Goal: Information Seeking & Learning: Check status

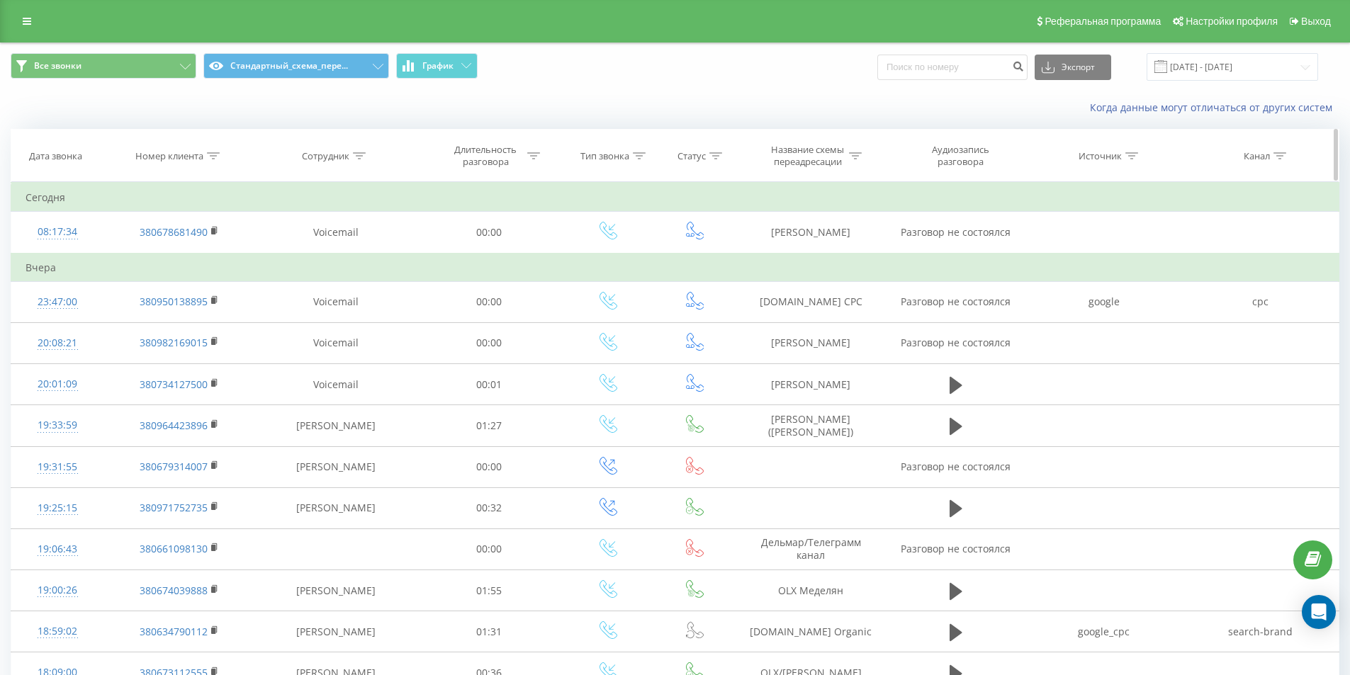
click at [211, 157] on icon at bounding box center [213, 155] width 13 height 7
click at [191, 273] on div "Отмена OK" at bounding box center [179, 286] width 125 height 32
click at [194, 267] on input "text" at bounding box center [179, 257] width 125 height 25
paste input "380733617282"
click button "OK" at bounding box center [209, 286] width 60 height 18
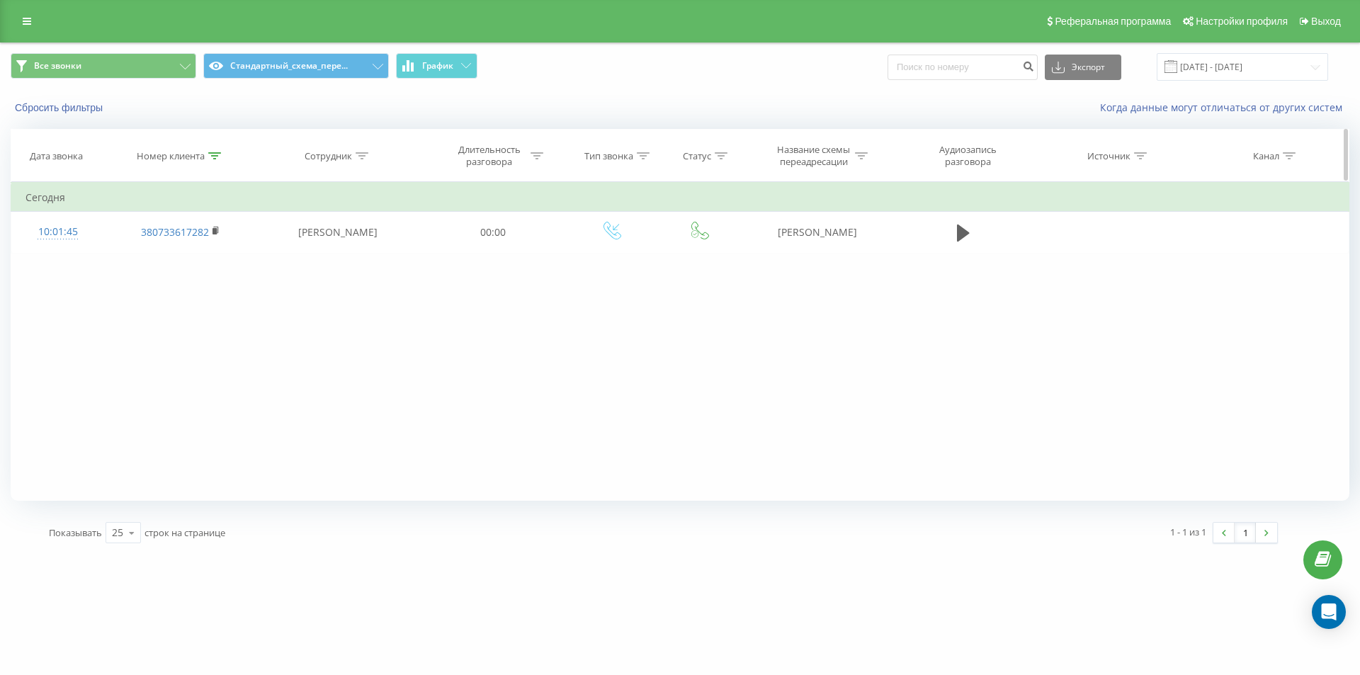
click at [214, 159] on div at bounding box center [214, 156] width 13 height 12
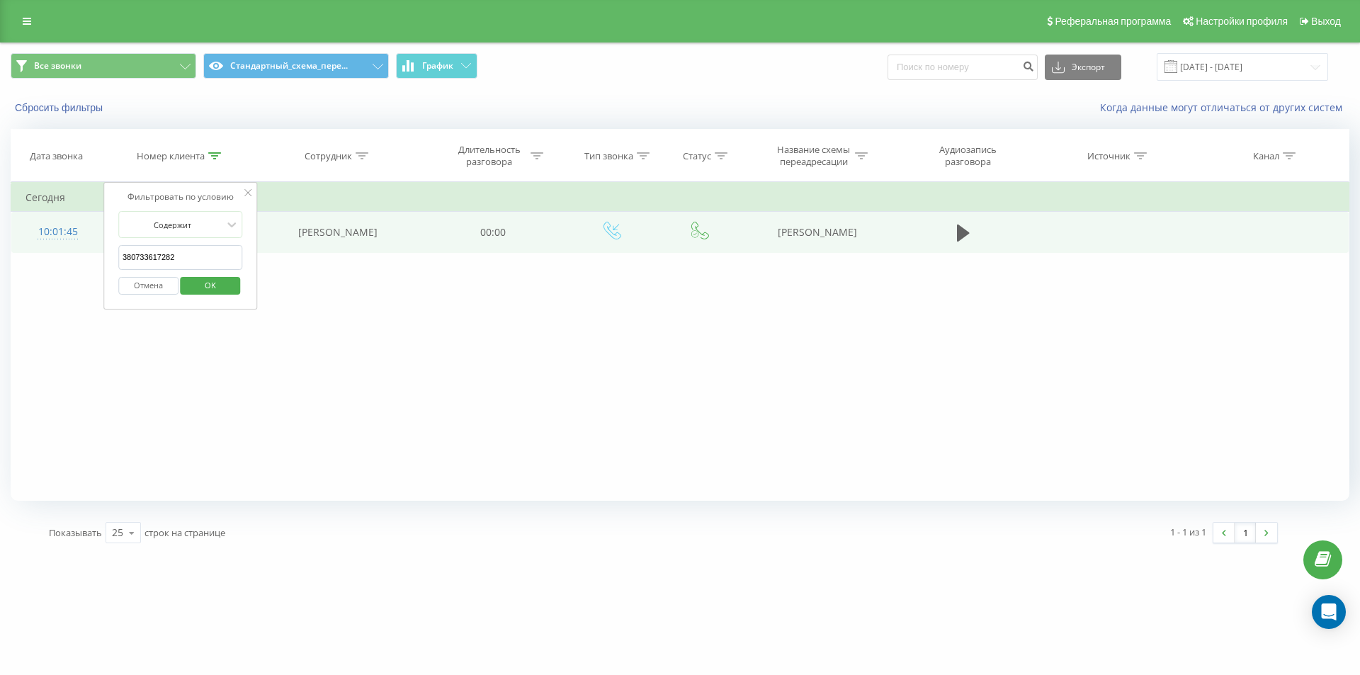
drag, startPoint x: 198, startPoint y: 265, endPoint x: 56, endPoint y: 241, distance: 143.7
click at [64, 242] on table "Фильтровать по условию Содержит 380733617282 Отмена OK Фильтровать по условию С…" at bounding box center [680, 217] width 1339 height 71
paste input "7172834"
click button "OK" at bounding box center [211, 286] width 60 height 18
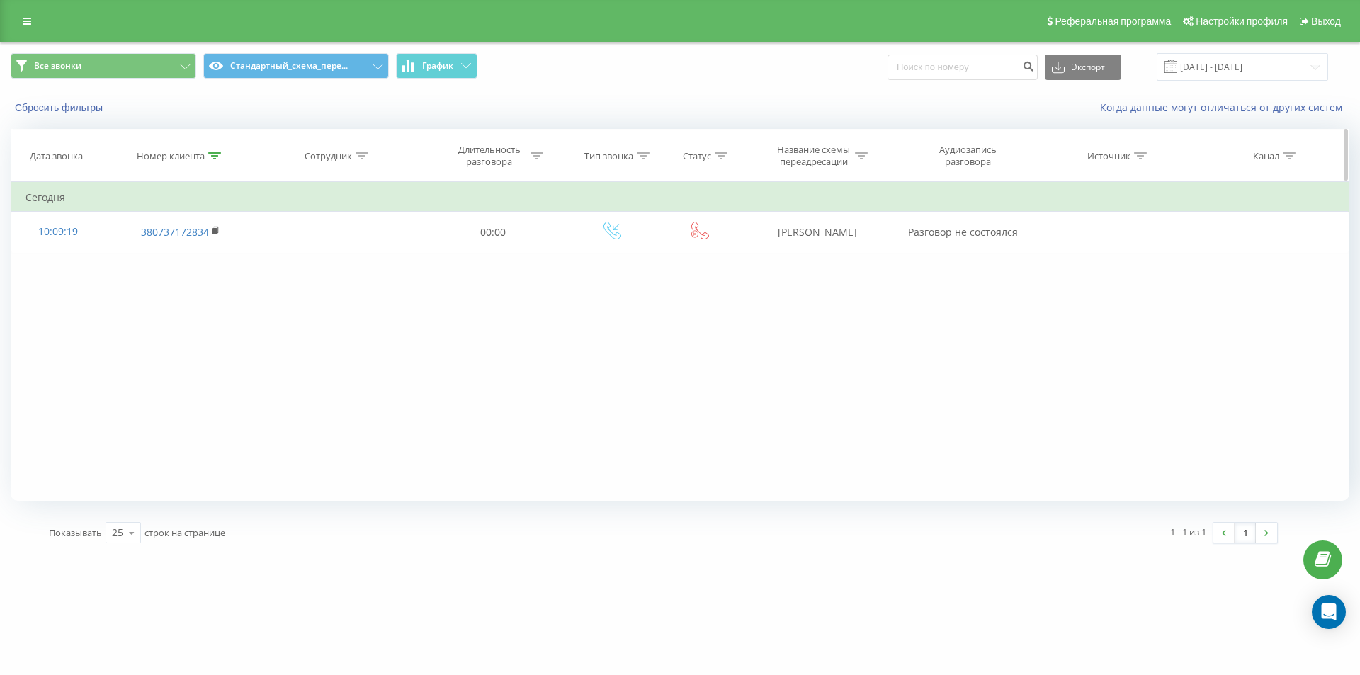
click at [217, 153] on icon at bounding box center [214, 155] width 13 height 7
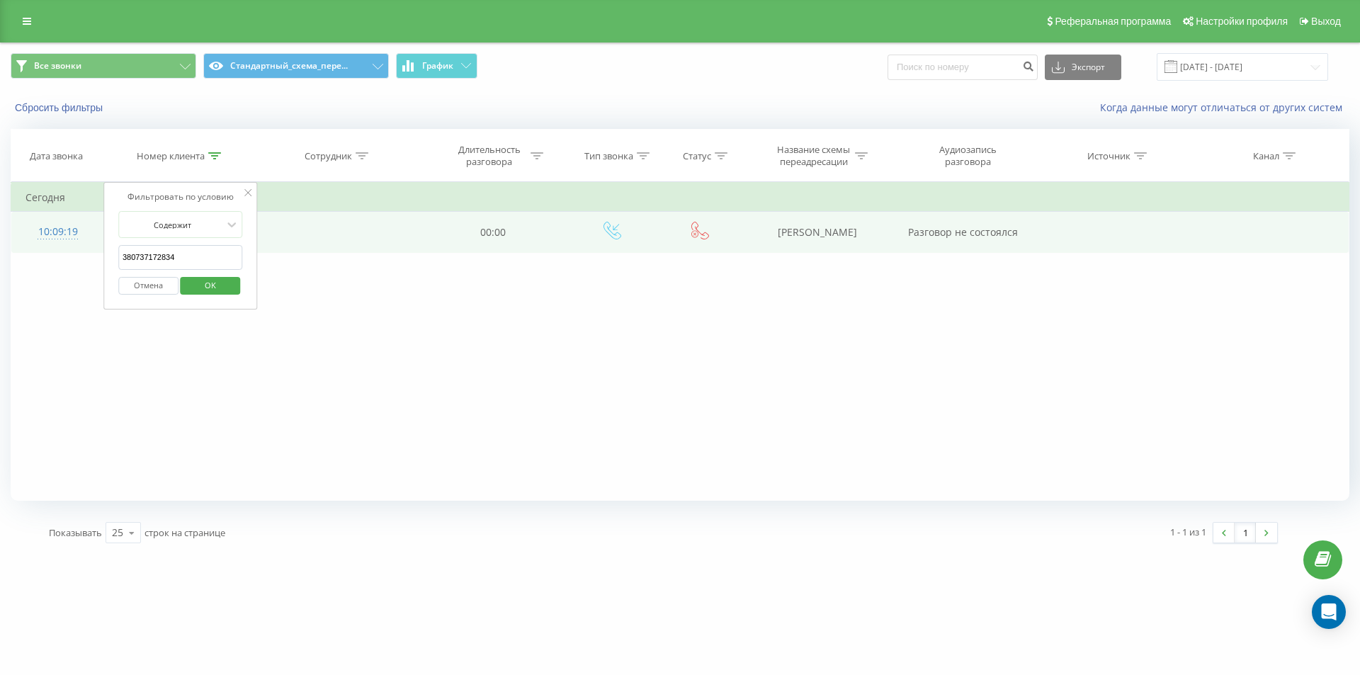
drag, startPoint x: 188, startPoint y: 249, endPoint x: 85, endPoint y: 232, distance: 104.1
click at [85, 232] on table "Фильтровать по условию Содержит 380737172834 Отмена OK Фильтровать по условию С…" at bounding box center [680, 217] width 1339 height 71
paste input "935010102"
click button "OK" at bounding box center [211, 286] width 60 height 18
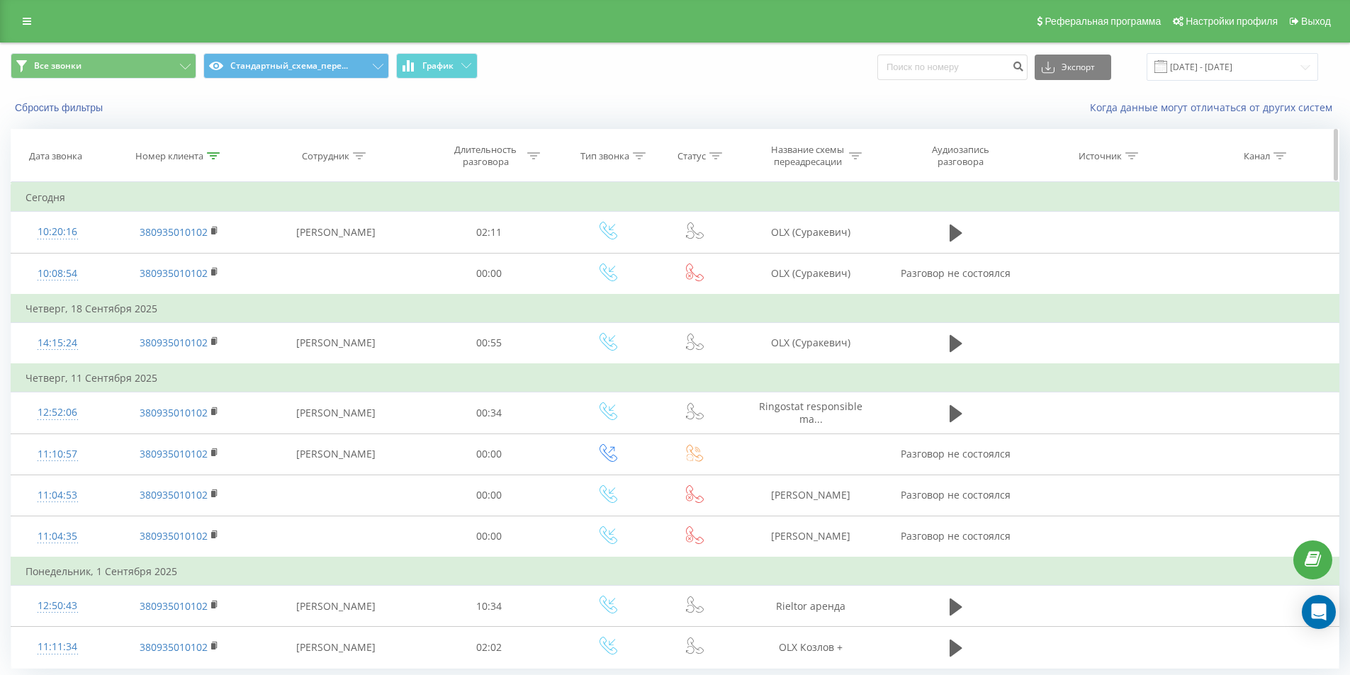
click at [213, 160] on div at bounding box center [213, 156] width 13 height 12
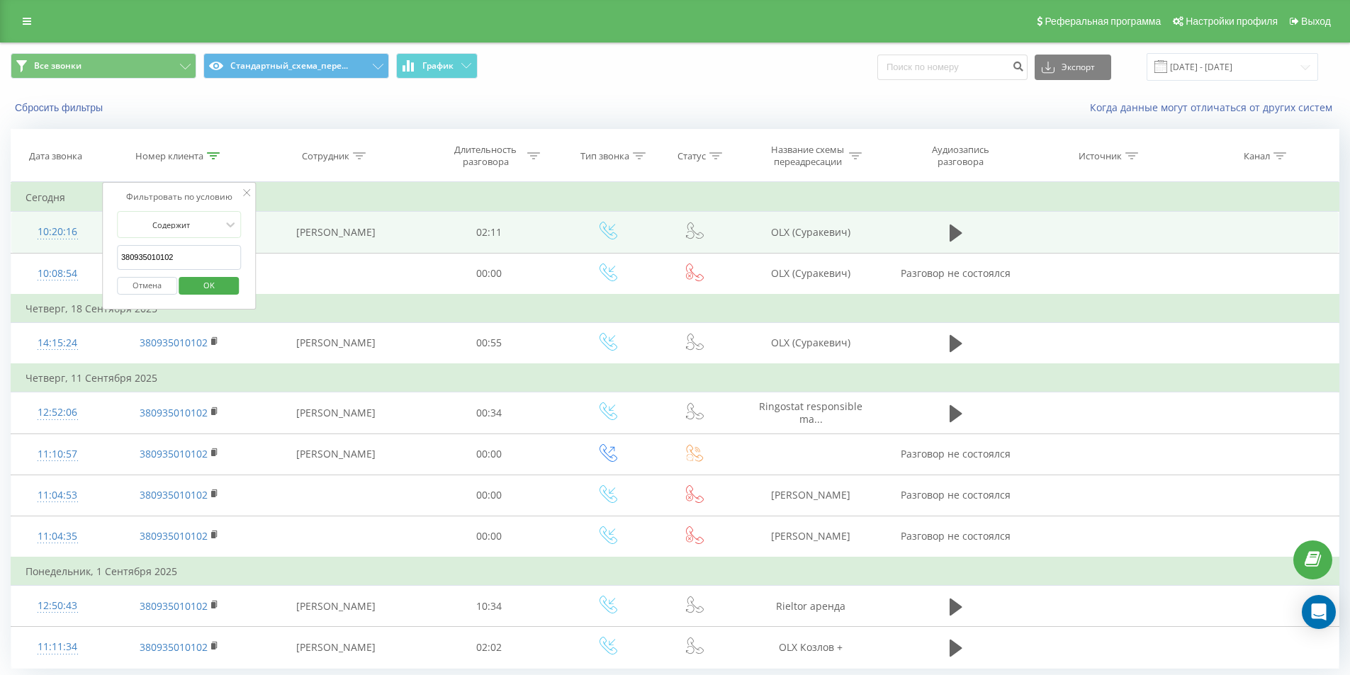
drag, startPoint x: 185, startPoint y: 263, endPoint x: 14, endPoint y: 224, distance: 175.1
click at [119, 254] on input "380935010102" at bounding box center [179, 257] width 125 height 25
paste input "496103733112"
click button "OK" at bounding box center [209, 286] width 60 height 18
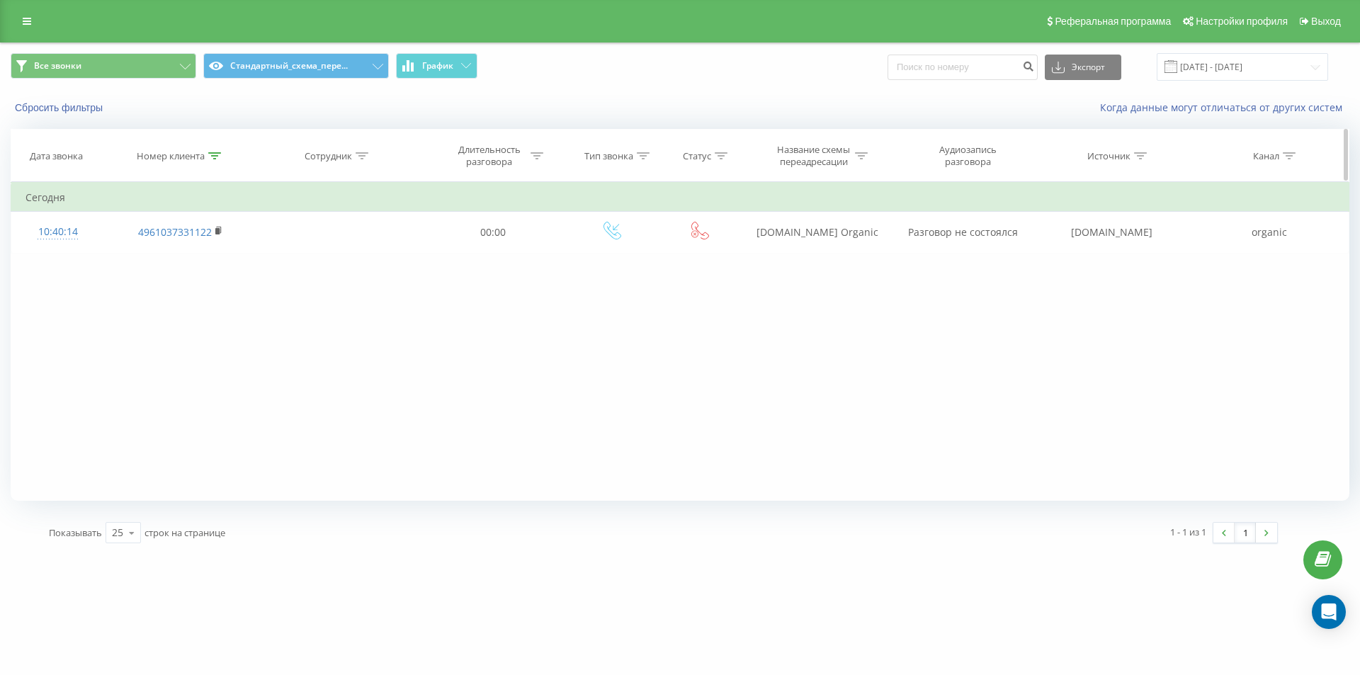
click at [217, 153] on icon at bounding box center [214, 155] width 13 height 7
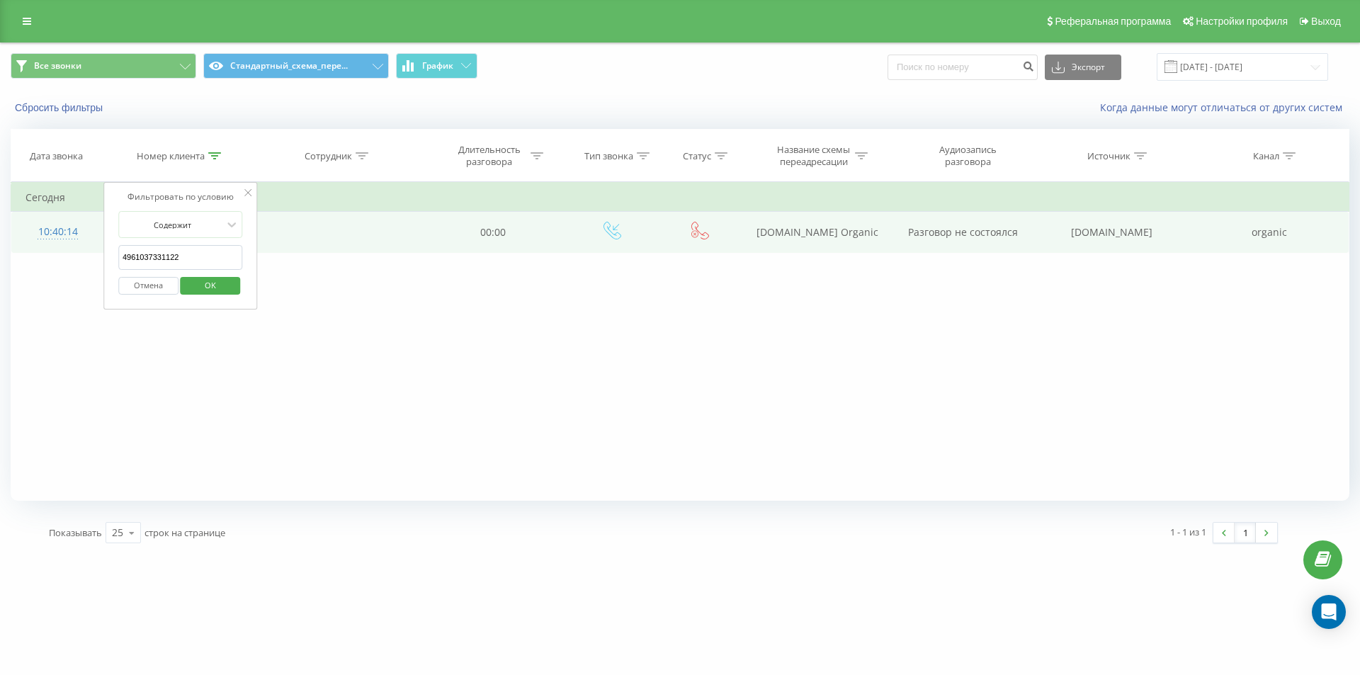
drag, startPoint x: 194, startPoint y: 254, endPoint x: 87, endPoint y: 222, distance: 111.6
click at [108, 232] on div "Фильтровать по условию Содержит 4961037331122 Отмена OK" at bounding box center [180, 246] width 154 height 128
paste input "380738094929"
click button "OK" at bounding box center [211, 286] width 60 height 18
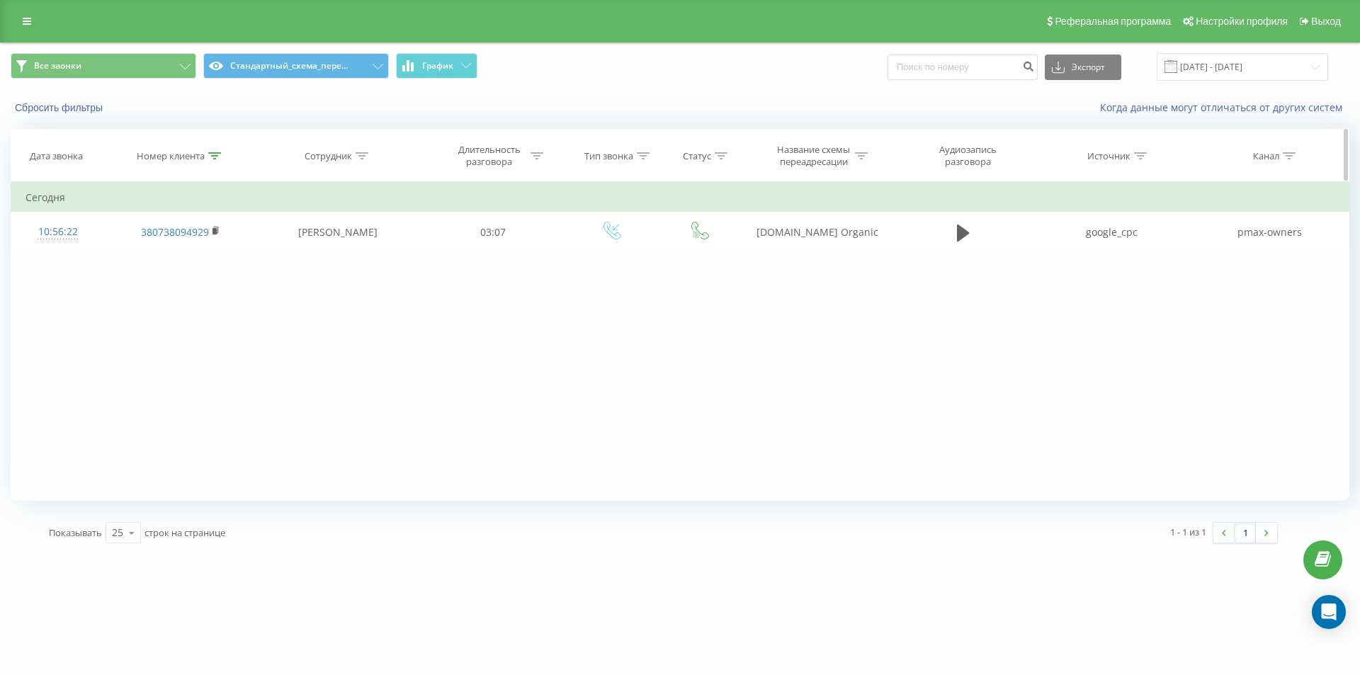
drag, startPoint x: 213, startPoint y: 158, endPoint x: 173, endPoint y: 269, distance: 117.7
click at [212, 161] on div at bounding box center [214, 156] width 13 height 12
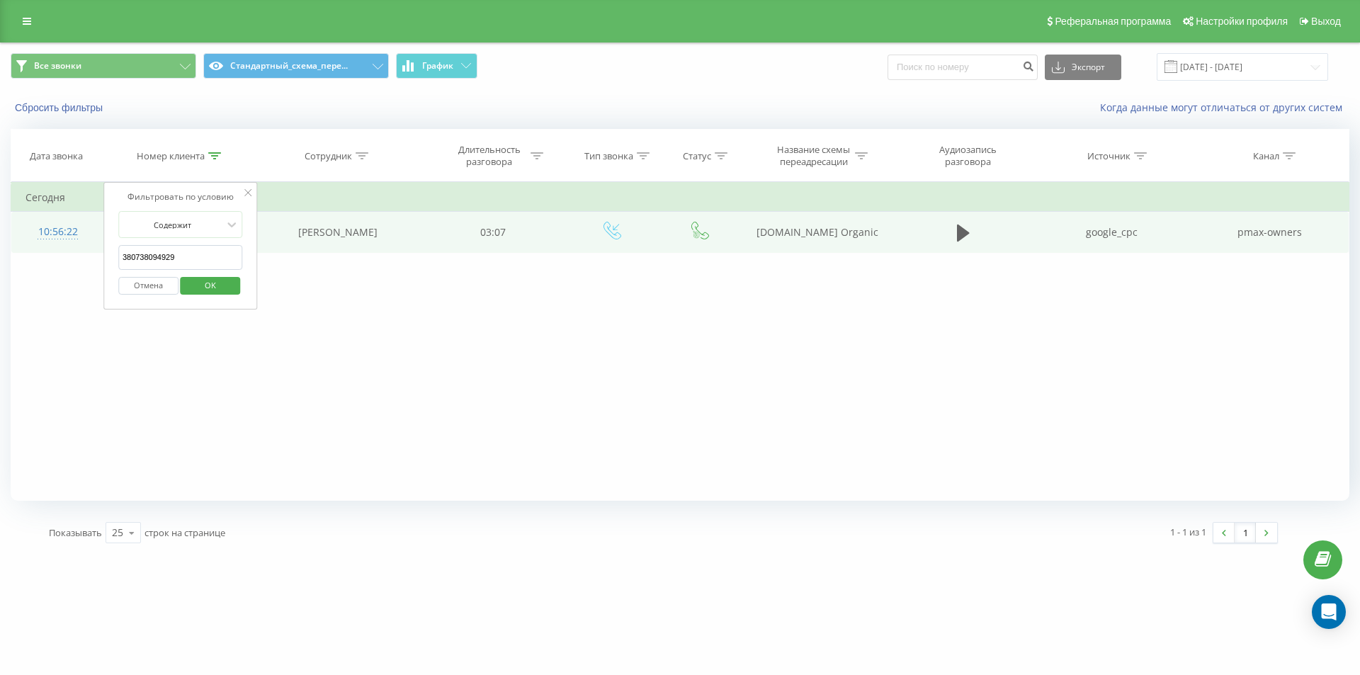
drag, startPoint x: 192, startPoint y: 263, endPoint x: 60, endPoint y: 220, distance: 139.4
click at [69, 224] on table "Фильтровать по условию Содержит 380738094929 Отмена OK Фильтровать по условию С…" at bounding box center [680, 217] width 1339 height 71
paste input "977002255"
click button "OK" at bounding box center [211, 286] width 60 height 18
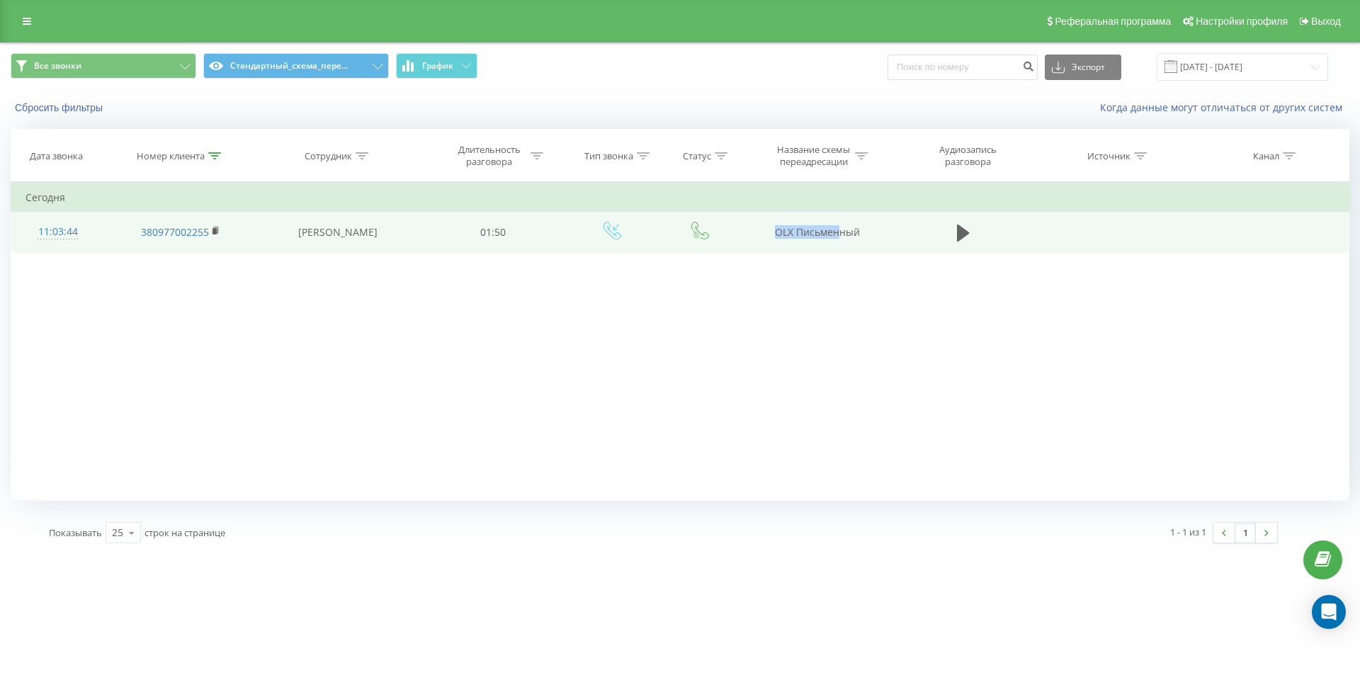
drag, startPoint x: 750, startPoint y: 239, endPoint x: 840, endPoint y: 252, distance: 91.0
click at [840, 252] on td "OLX Письменный" at bounding box center [817, 232] width 152 height 41
click at [862, 250] on td "OLX Письменный" at bounding box center [817, 232] width 152 height 41
drag, startPoint x: 867, startPoint y: 233, endPoint x: 772, endPoint y: 235, distance: 95.0
click at [772, 235] on td "OLX Письменный" at bounding box center [817, 232] width 152 height 41
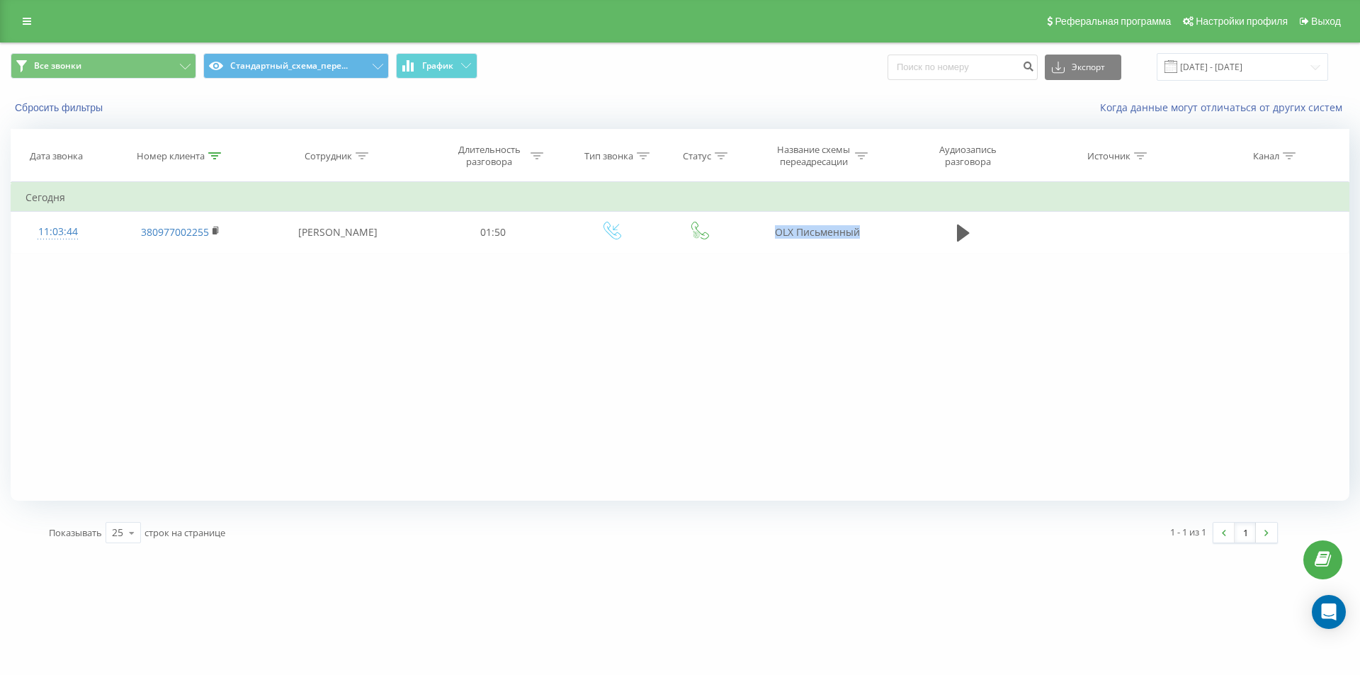
copy td "OLX Письменный"
click at [213, 152] on icon at bounding box center [214, 155] width 13 height 7
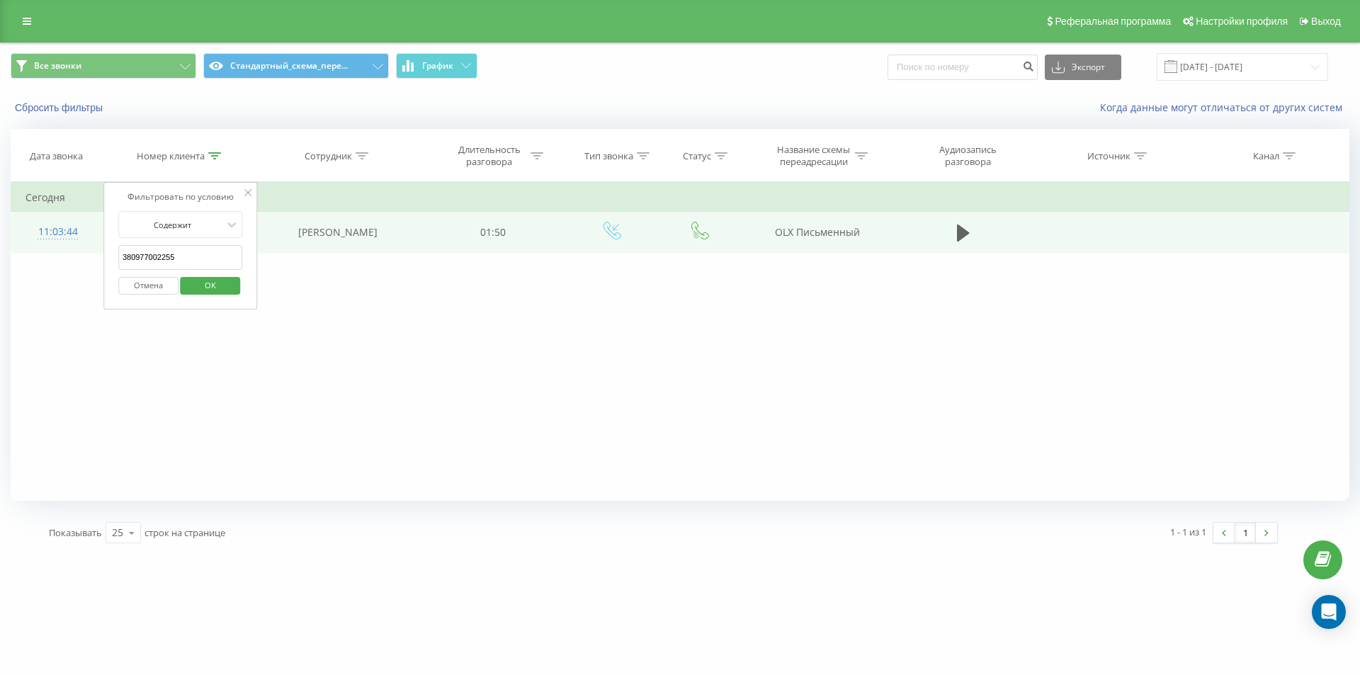
drag, startPoint x: 189, startPoint y: 244, endPoint x: 95, endPoint y: 218, distance: 97.6
click at [102, 222] on table "Фильтровать по условию Содержит 380977002255 Отмена OK Фильтровать по условию С…" at bounding box center [680, 217] width 1339 height 71
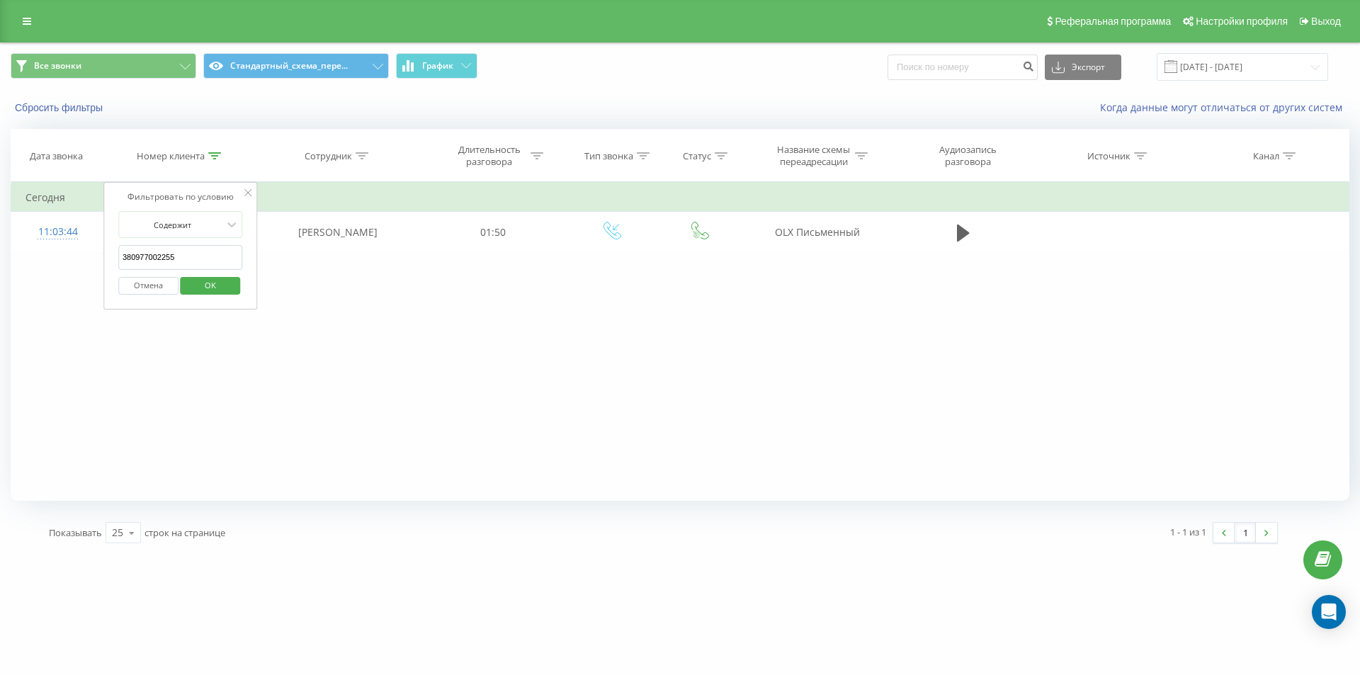
click at [170, 261] on input "380977002255" at bounding box center [180, 257] width 125 height 25
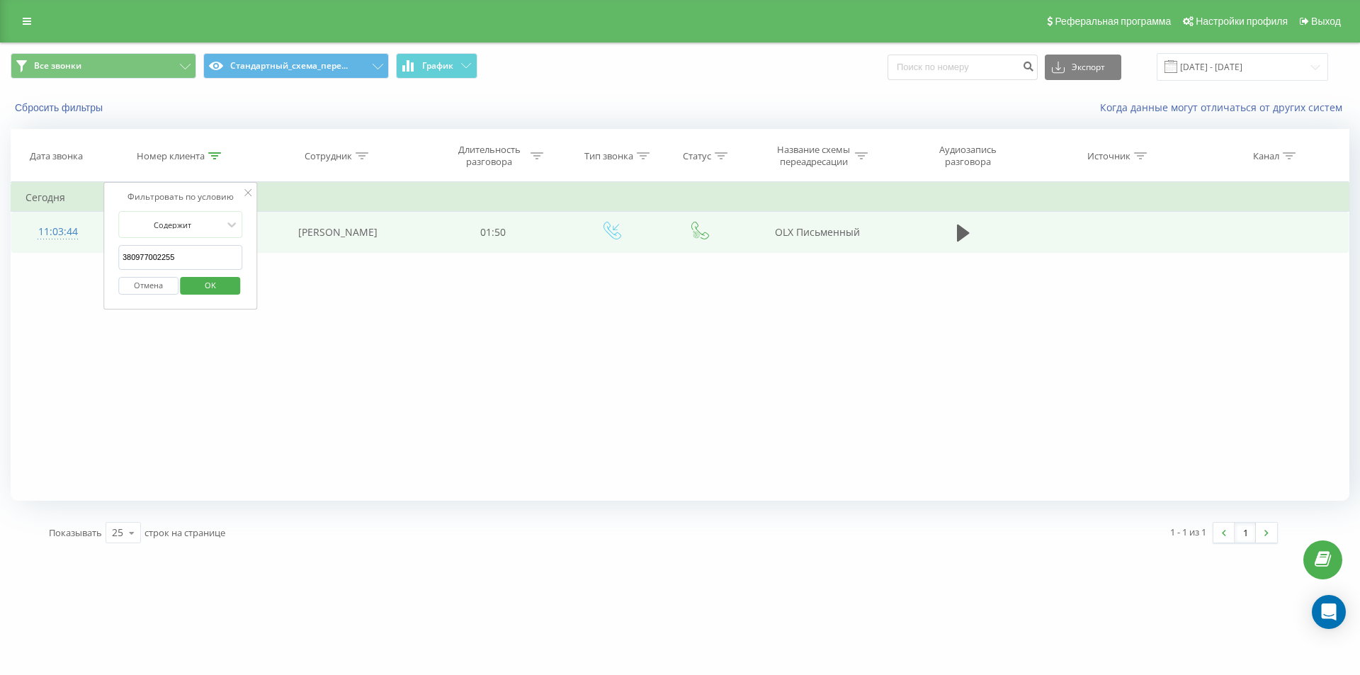
drag, startPoint x: 188, startPoint y: 260, endPoint x: 77, endPoint y: 229, distance: 115.5
click at [82, 231] on table "Фильтровать по условию Содержит 380977002255 Отмена OK Фильтровать по условию С…" at bounding box center [680, 217] width 1339 height 71
paste input "637528184"
click button "OK" at bounding box center [211, 286] width 60 height 18
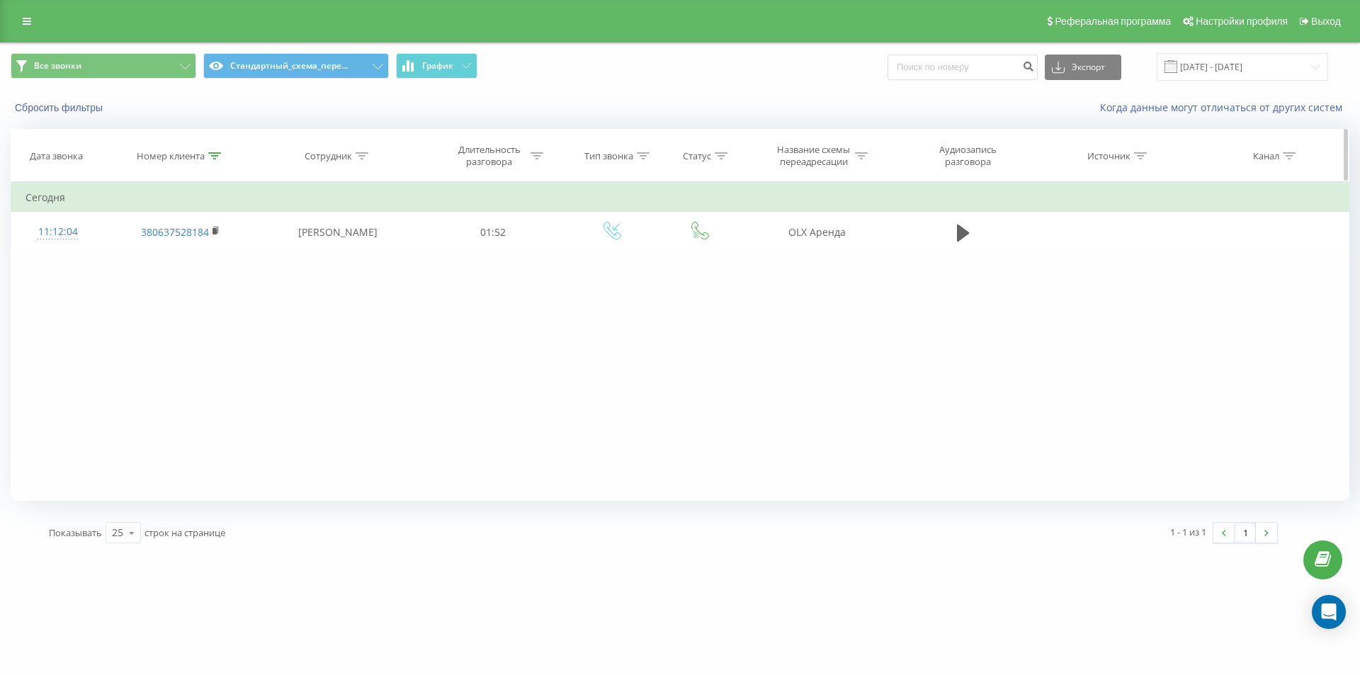
drag, startPoint x: 215, startPoint y: 155, endPoint x: 197, endPoint y: 244, distance: 91.0
click at [214, 155] on icon at bounding box center [214, 155] width 13 height 7
drag, startPoint x: 197, startPoint y: 244, endPoint x: 49, endPoint y: 180, distance: 161.5
click at [49, 182] on div "Дата звонка Номер клиента Сотрудник Длительность разговора Тип звонка Статус На…" at bounding box center [680, 315] width 1339 height 372
drag, startPoint x: 171, startPoint y: 254, endPoint x: 185, endPoint y: 261, distance: 15.6
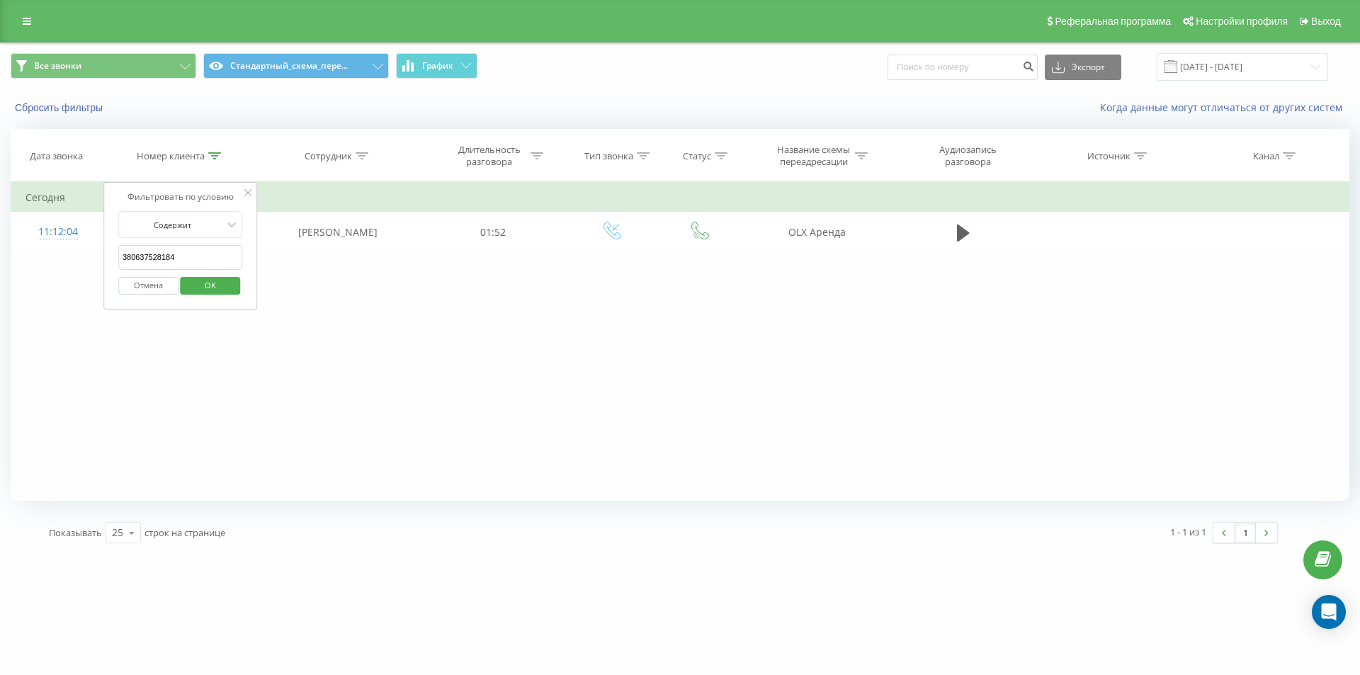
click at [171, 254] on input "380637528184" at bounding box center [180, 257] width 125 height 25
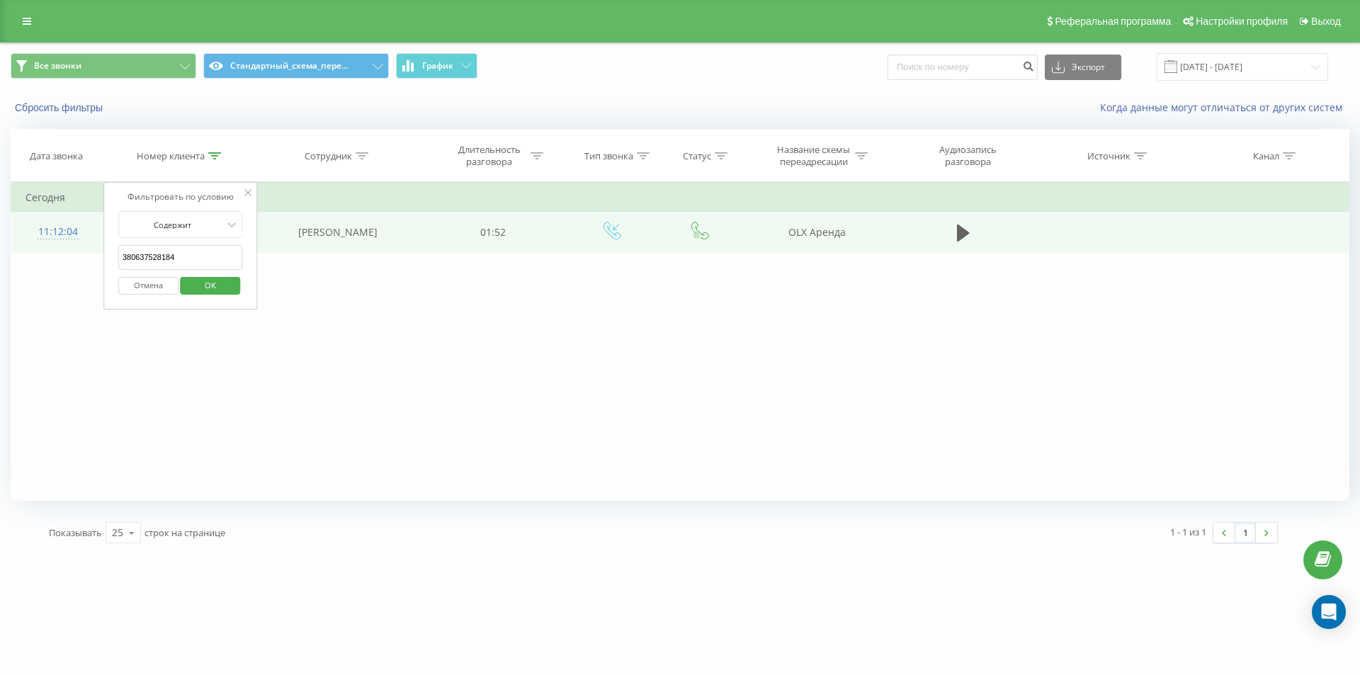
drag, startPoint x: 186, startPoint y: 261, endPoint x: 22, endPoint y: 211, distance: 171.2
click at [26, 214] on table "Фильтровать по условию Содержит 380637528184 Отмена OK Фильтровать по условию С…" at bounding box center [680, 217] width 1339 height 71
paste input "68729313"
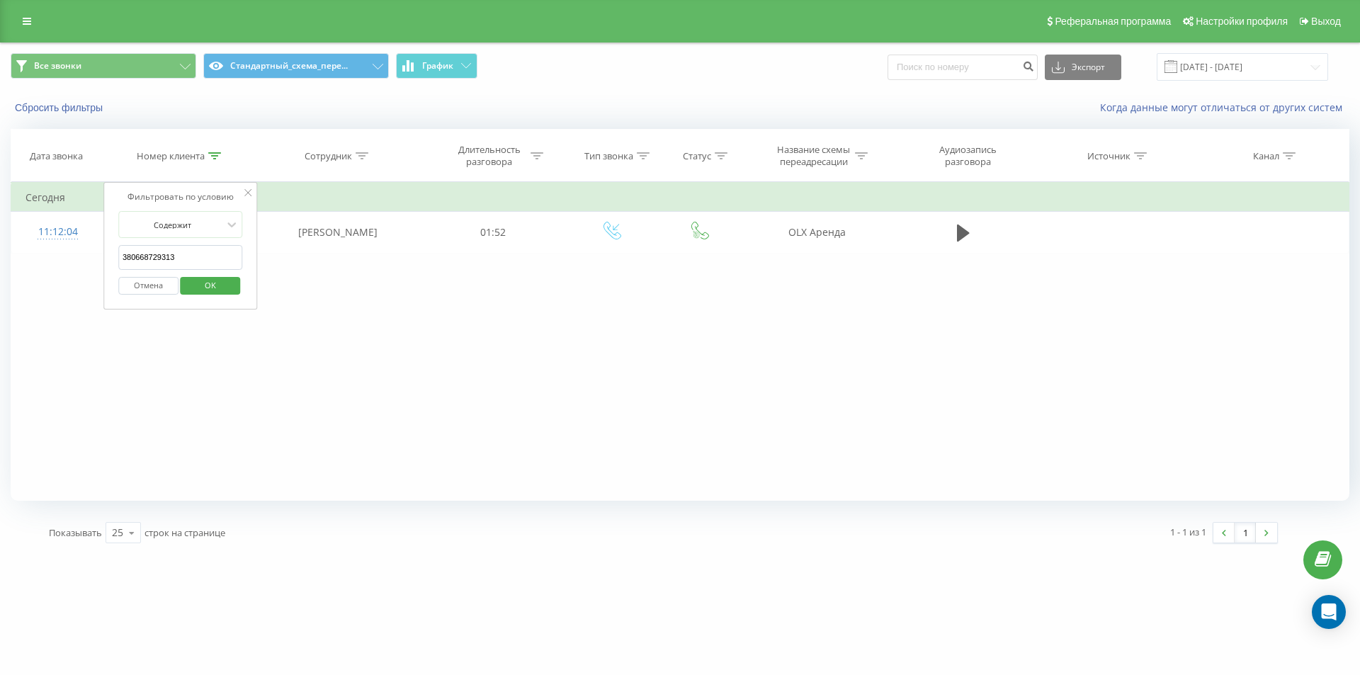
click button "OK" at bounding box center [211, 286] width 60 height 18
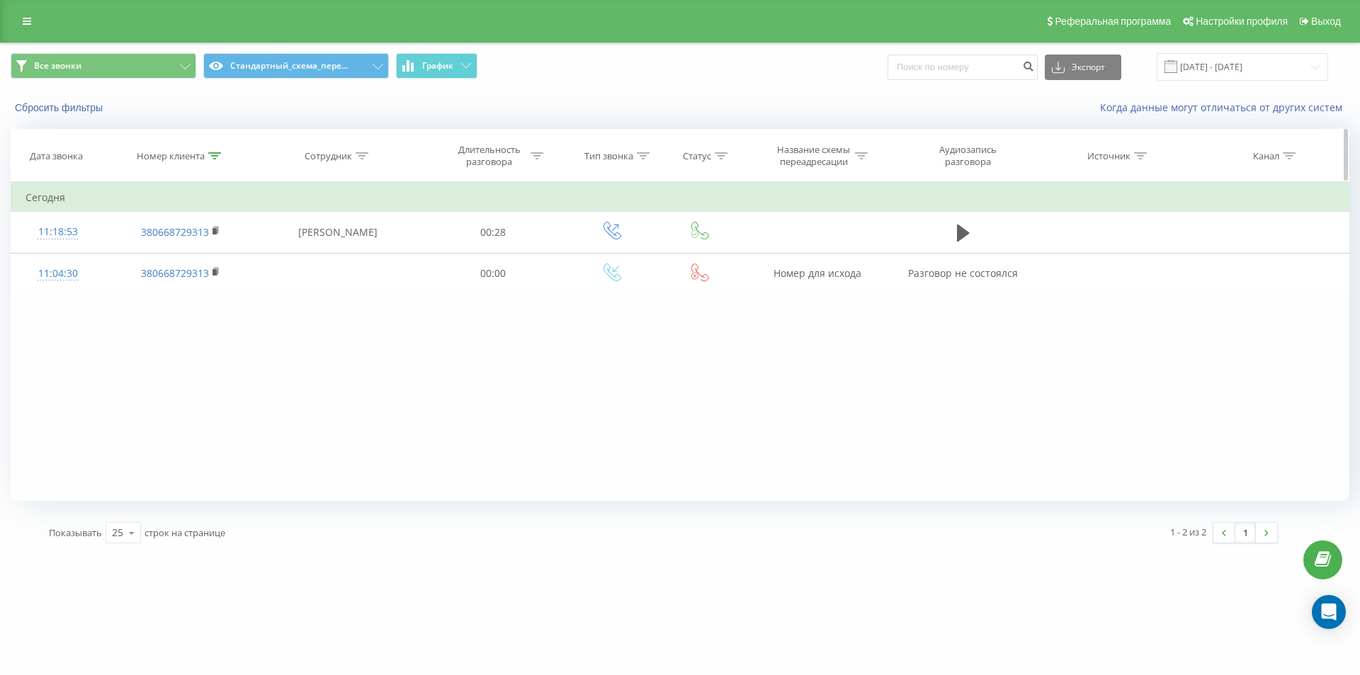
click at [211, 157] on icon at bounding box center [214, 155] width 13 height 7
drag, startPoint x: 148, startPoint y: 252, endPoint x: 108, endPoint y: 233, distance: 43.7
click at [103, 233] on div "Фильтровать по условию Содержит 380668729313 Отмена OK" at bounding box center [180, 246] width 154 height 128
click at [209, 256] on input "380668729313" at bounding box center [180, 257] width 125 height 25
click at [176, 251] on input "380668729313" at bounding box center [180, 257] width 125 height 25
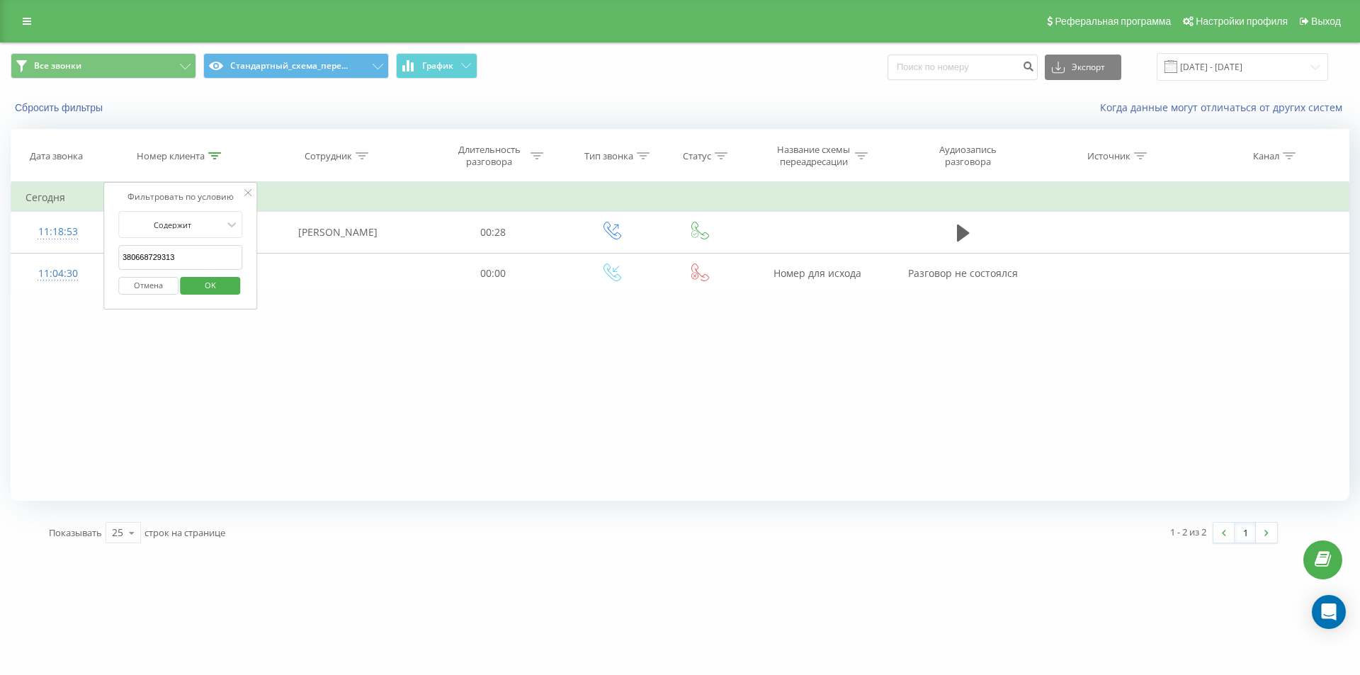
drag, startPoint x: 188, startPoint y: 257, endPoint x: 116, endPoint y: 251, distance: 72.6
click at [113, 251] on div "Фильтровать по условию Содержит 380668729313 Отмена OK" at bounding box center [180, 246] width 154 height 128
paste input "text"
click button "OK" at bounding box center [211, 286] width 60 height 18
click at [215, 160] on div at bounding box center [214, 156] width 13 height 12
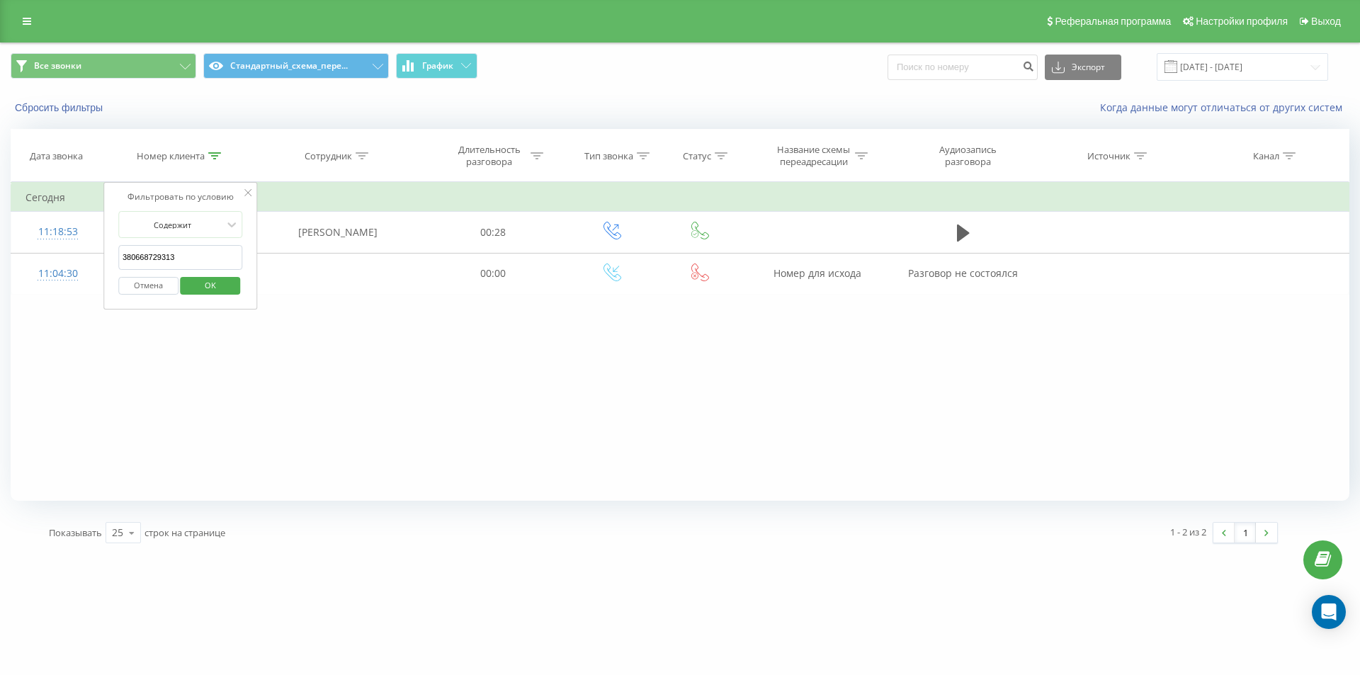
drag, startPoint x: 194, startPoint y: 259, endPoint x: 38, endPoint y: 207, distance: 164.2
click at [64, 224] on table "Фильтровать по условию Содержит 380668729313 Отмена OK Фильтровать по условию С…" at bounding box center [680, 238] width 1339 height 113
paste input "937636456"
click button "OK" at bounding box center [211, 286] width 60 height 18
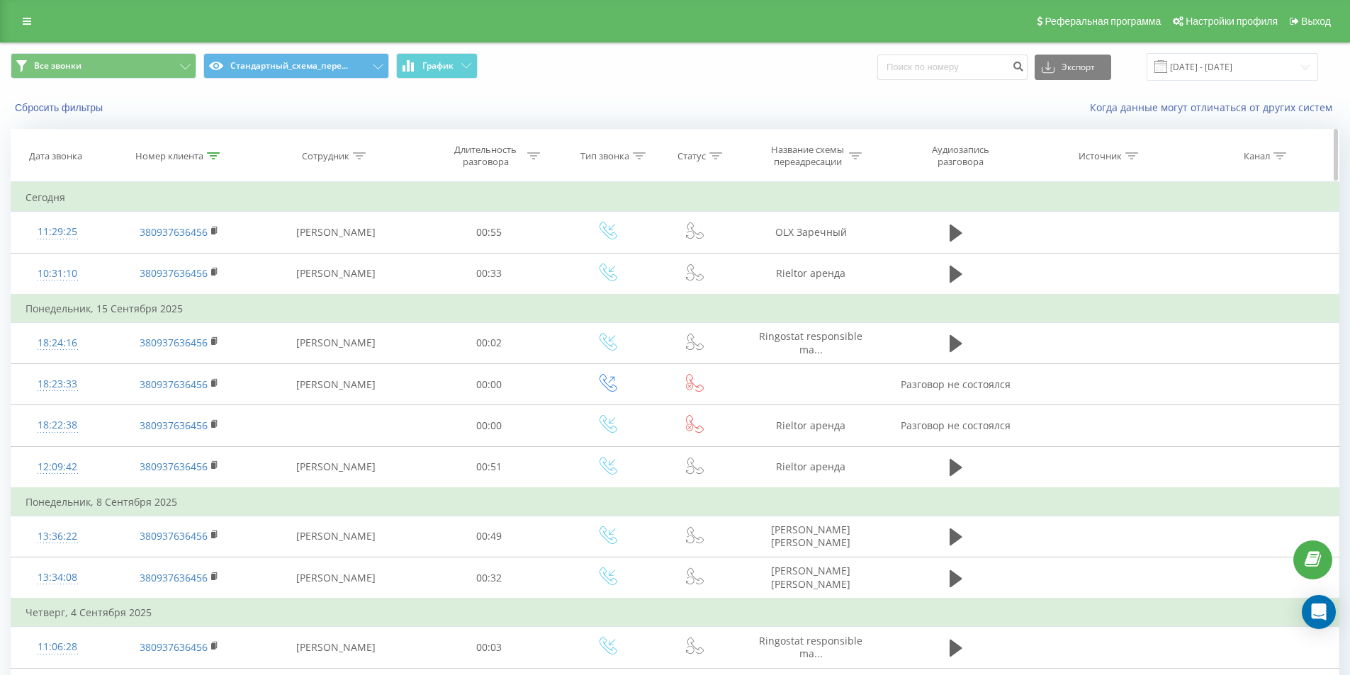
click at [213, 157] on icon at bounding box center [213, 155] width 13 height 7
drag, startPoint x: 200, startPoint y: 247, endPoint x: 111, endPoint y: 226, distance: 90.9
click at [111, 226] on div "Фильтровать по условию Содержит 380937636456 Отмена OK" at bounding box center [179, 246] width 154 height 128
paste input "733099889"
type input "380733099889"
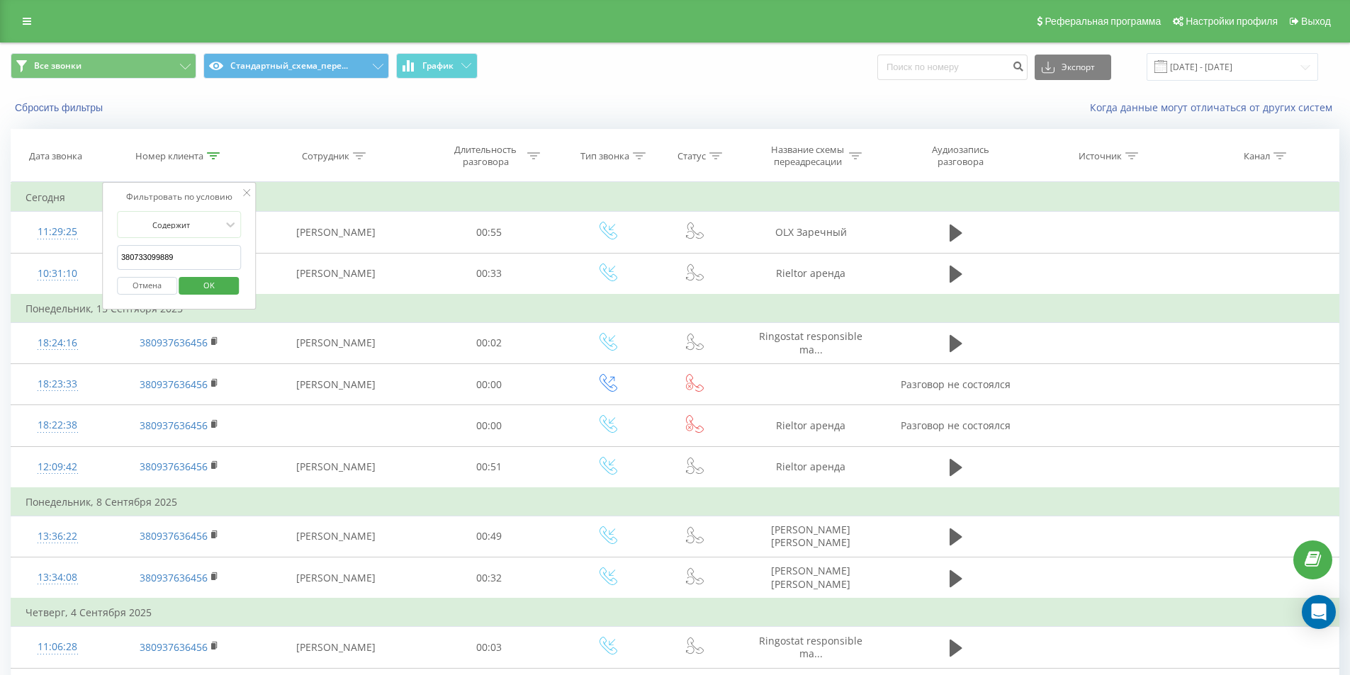
click button "OK" at bounding box center [209, 286] width 60 height 18
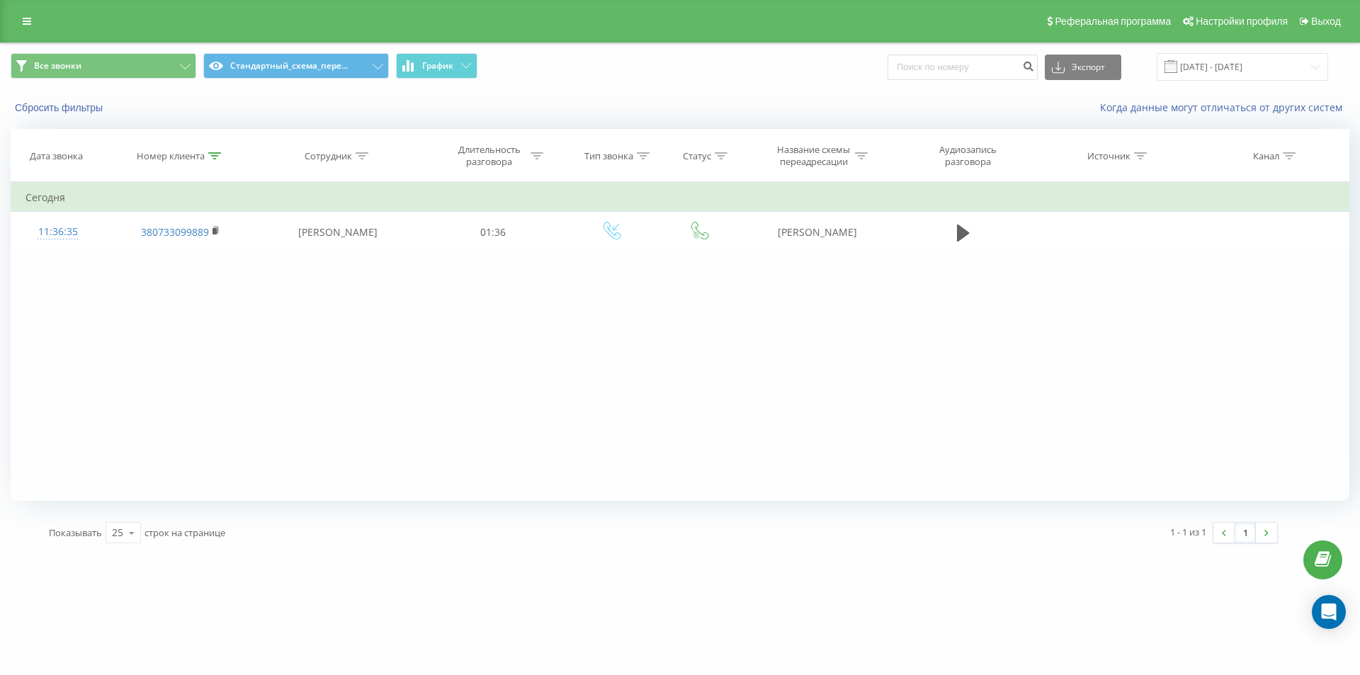
click at [329, 348] on div "Фильтровать по условию Содержит 380733099889 Отмена OK Фильтровать по условию С…" at bounding box center [680, 341] width 1339 height 319
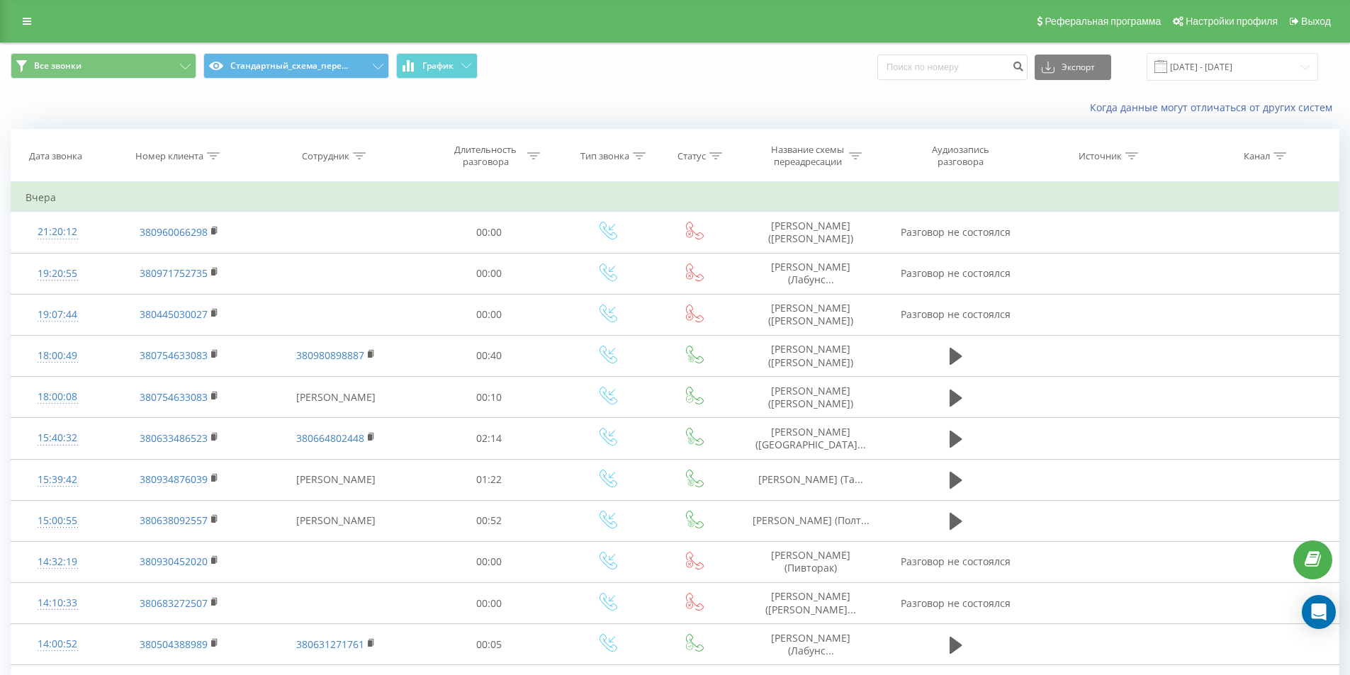
click at [212, 158] on icon at bounding box center [213, 155] width 13 height 7
click at [176, 271] on div "Отмена OK" at bounding box center [179, 286] width 125 height 32
click at [183, 267] on input "text" at bounding box center [179, 257] width 125 height 25
paste input "380667091634"
click button "OK" at bounding box center [209, 286] width 60 height 18
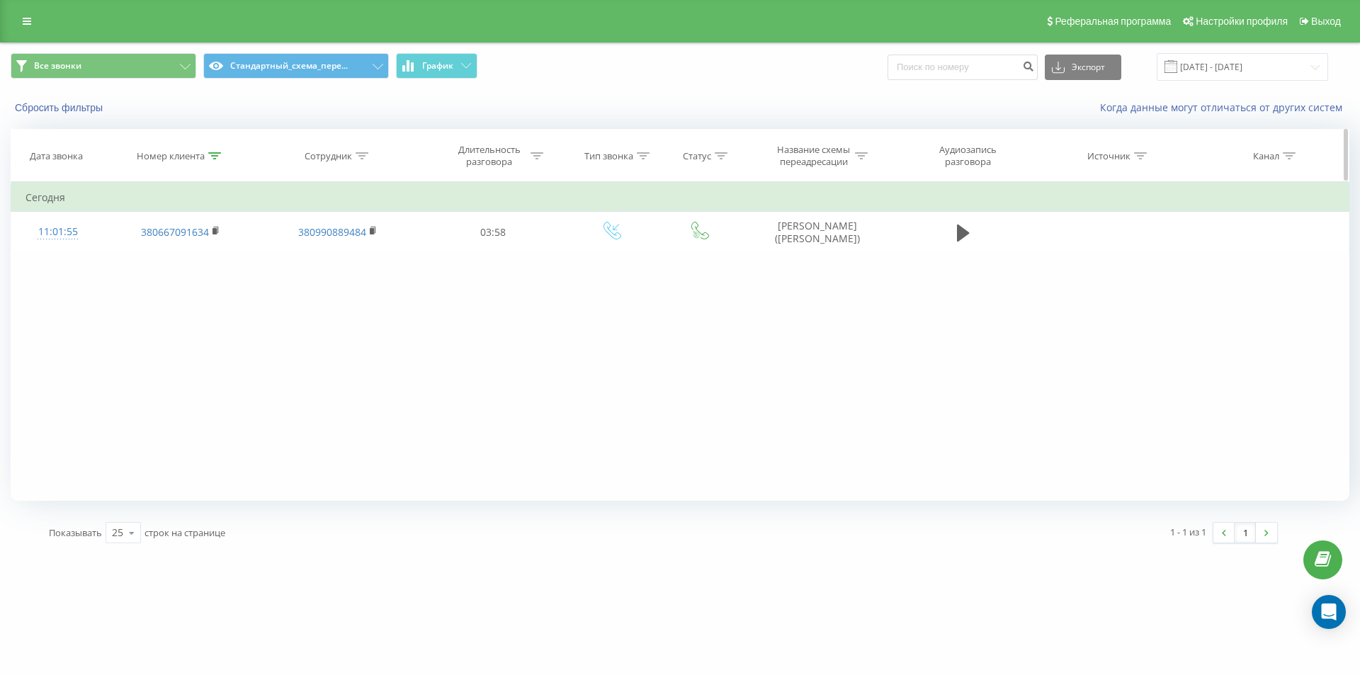
click at [214, 150] on div at bounding box center [214, 156] width 13 height 12
drag, startPoint x: 113, startPoint y: 228, endPoint x: 64, endPoint y: 203, distance: 54.5
click at [69, 207] on table "Фильтровать по условию Содержит 380667091634 Отмена OK Фильтровать по условию С…" at bounding box center [680, 217] width 1339 height 71
paste input "8729313"
click button "OK" at bounding box center [211, 286] width 60 height 18
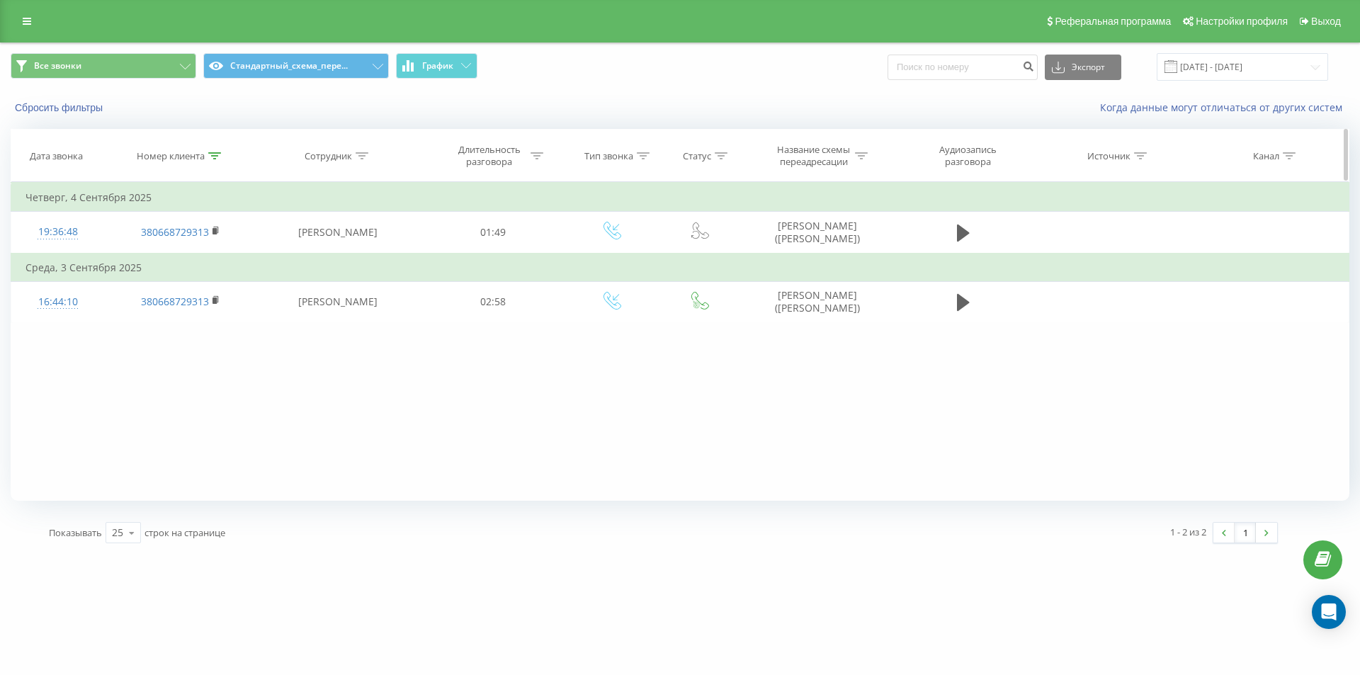
click at [210, 159] on icon at bounding box center [214, 155] width 13 height 7
drag, startPoint x: 198, startPoint y: 259, endPoint x: 0, endPoint y: 225, distance: 200.7
click at [0, 235] on div "Все звонки Стандартный_схема_пере... График Экспорт .csv .xls .xlsx [DATE] - [D…" at bounding box center [680, 299] width 1360 height 512
paste input "31008742"
type input "380631008742"
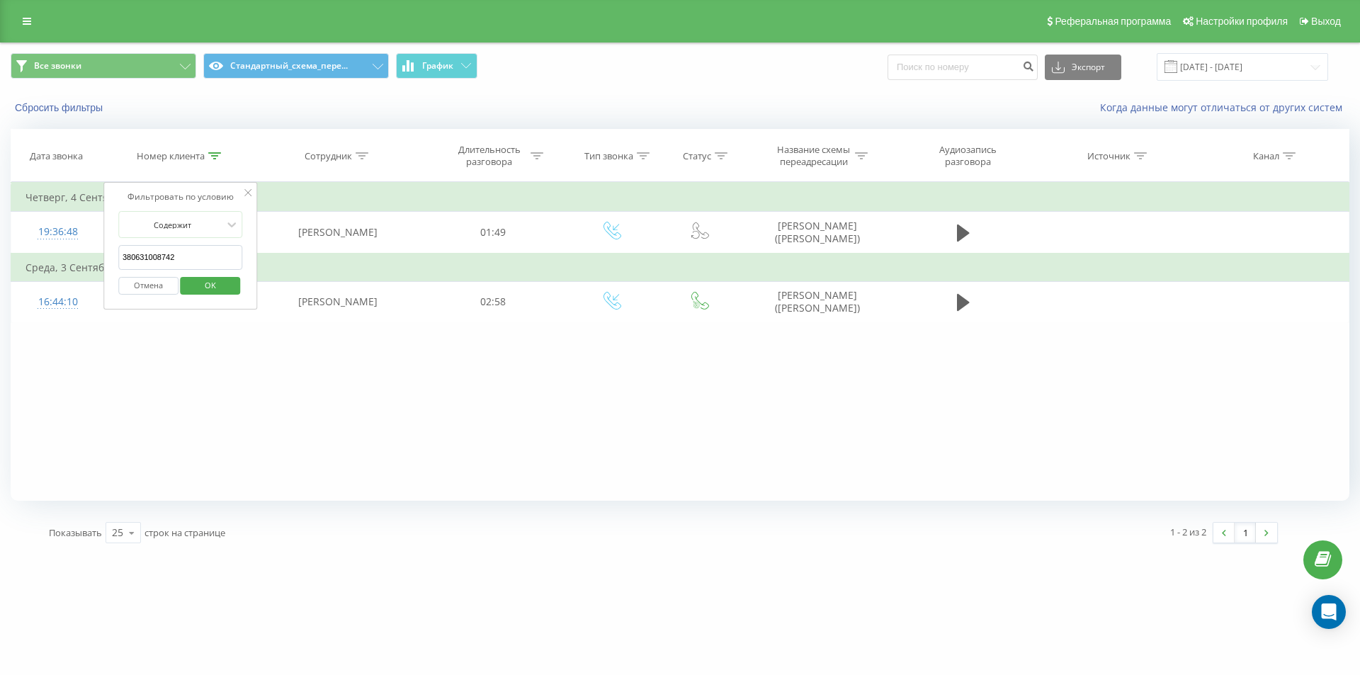
click button "OK" at bounding box center [211, 286] width 60 height 18
